Goal: Information Seeking & Learning: Find specific fact

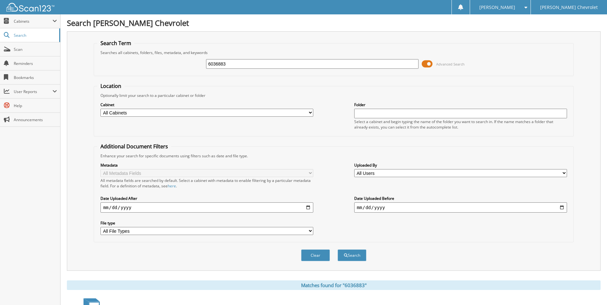
drag, startPoint x: 227, startPoint y: 65, endPoint x: 205, endPoint y: 58, distance: 23.1
click at [206, 58] on div "6036883 Advanced Search" at bounding box center [333, 63] width 472 height 17
type input "6037434"
click at [337, 250] on button "Search" at bounding box center [351, 256] width 29 height 12
click at [352, 257] on button "Search" at bounding box center [351, 256] width 29 height 12
